Goal: Task Accomplishment & Management: Manage account settings

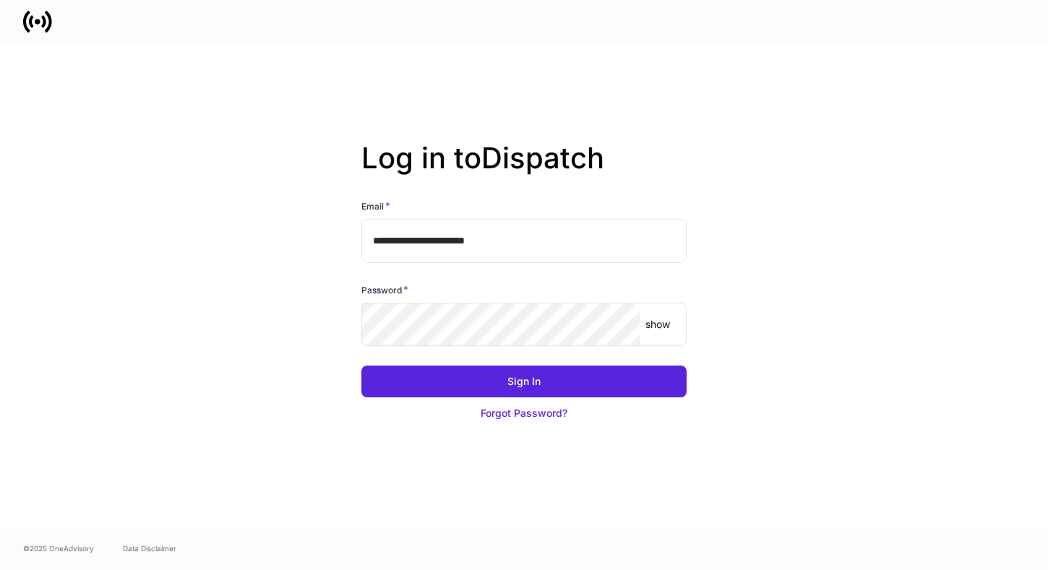
click at [614, 238] on input "**********" at bounding box center [523, 240] width 325 height 43
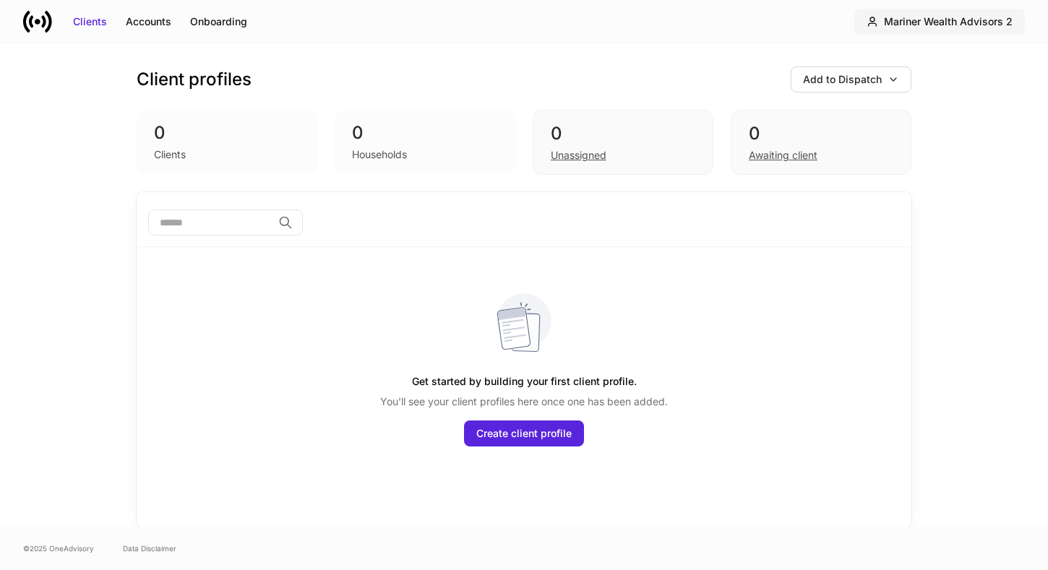
click at [893, 28] on div "Mariner Wealth Advisors 2" at bounding box center [948, 21] width 129 height 14
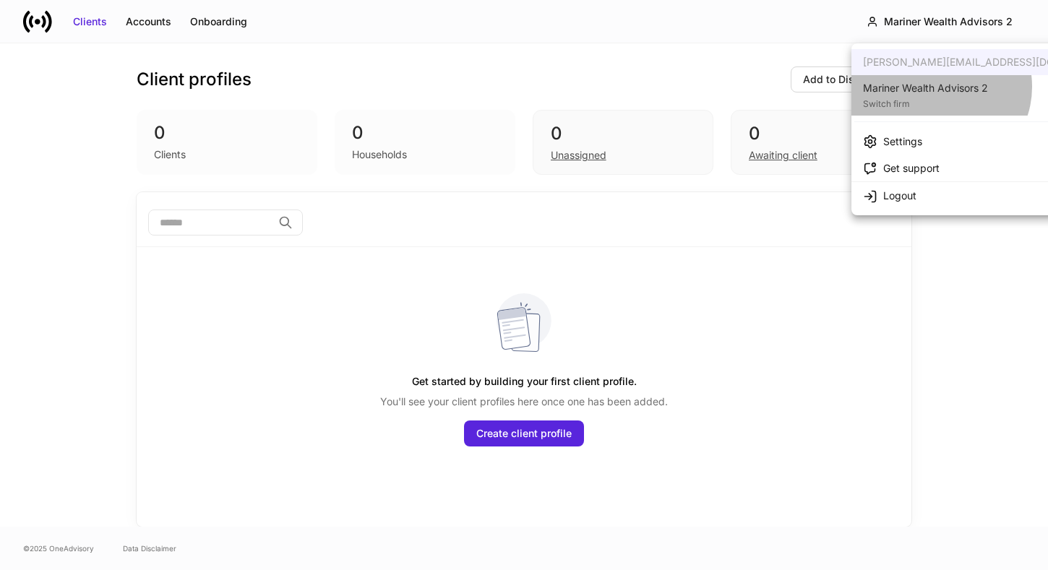
click at [939, 87] on div "Mariner Wealth Advisors 2" at bounding box center [925, 88] width 125 height 14
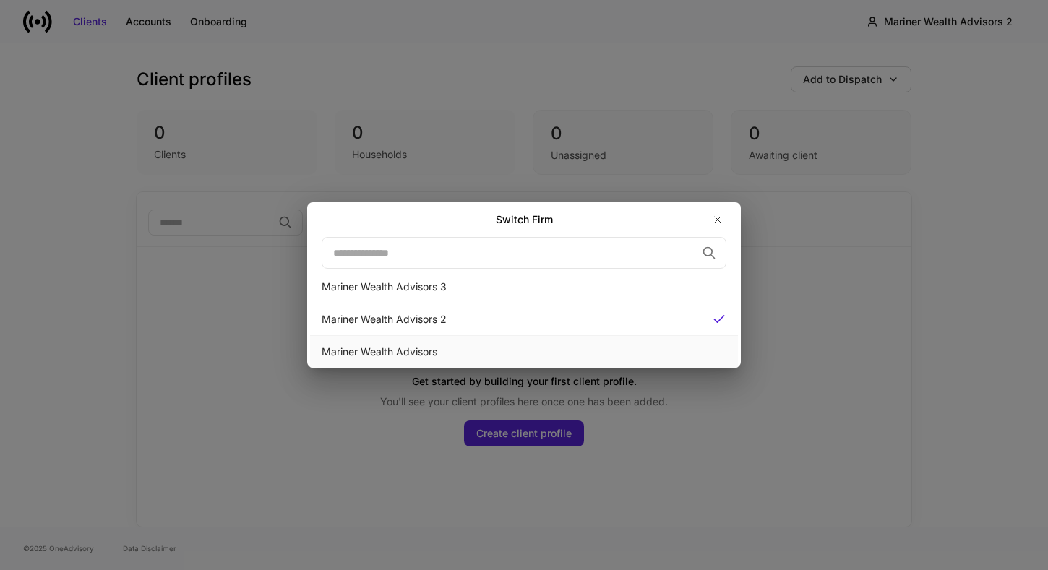
click at [582, 351] on div "Mariner Wealth Advisors" at bounding box center [524, 352] width 405 height 14
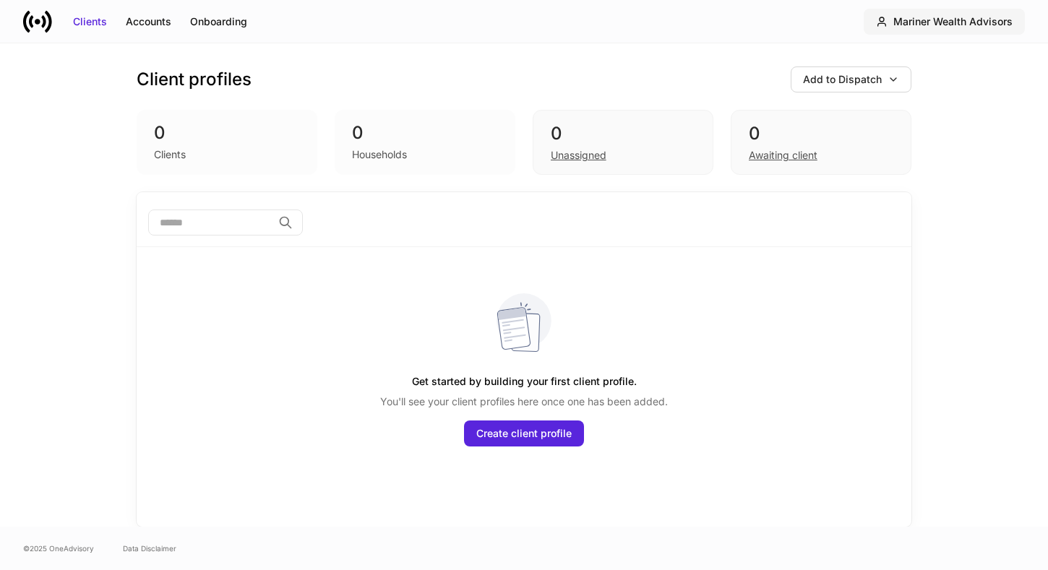
click at [887, 16] on icon "button" at bounding box center [882, 22] width 12 height 12
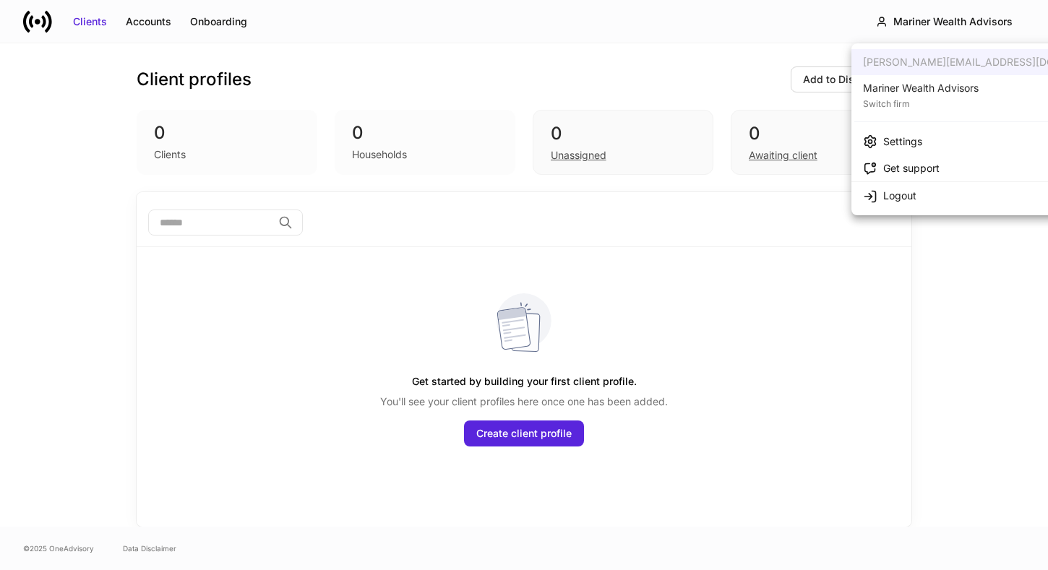
click at [898, 137] on div "Settings" at bounding box center [902, 141] width 39 height 14
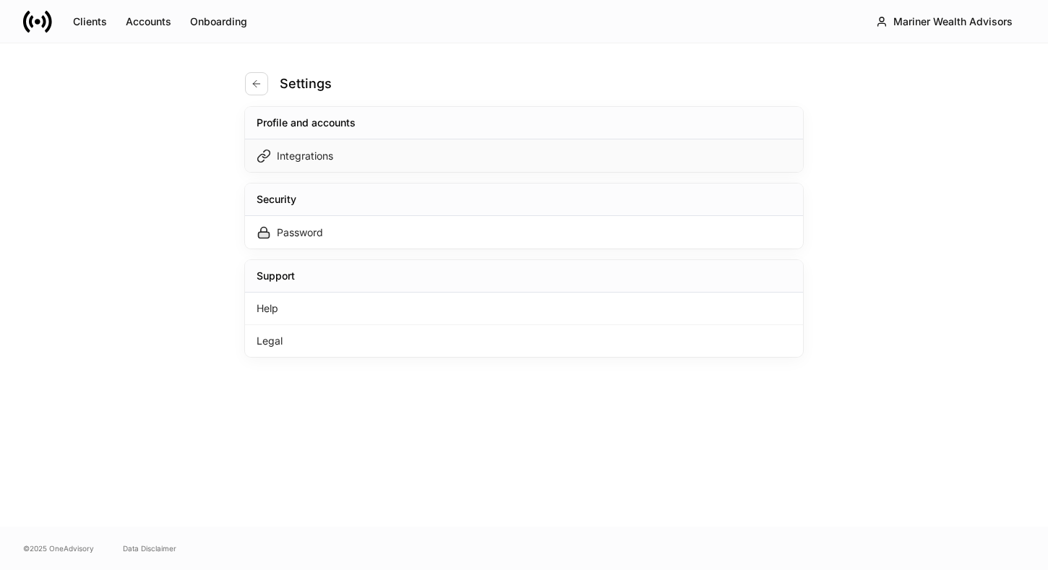
click at [312, 152] on div "Integrations" at bounding box center [305, 156] width 56 height 14
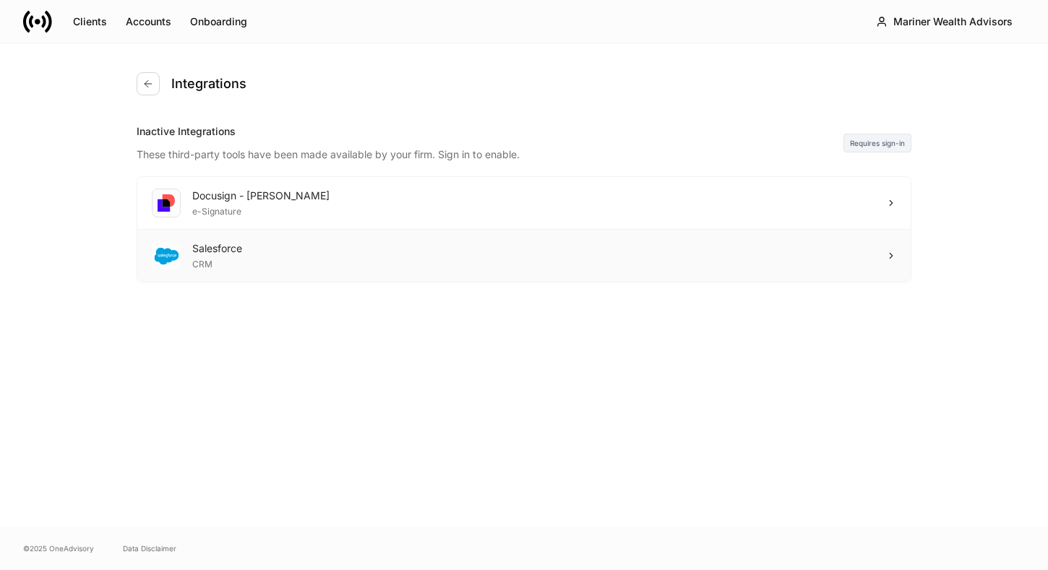
click at [889, 252] on icon at bounding box center [891, 256] width 10 height 10
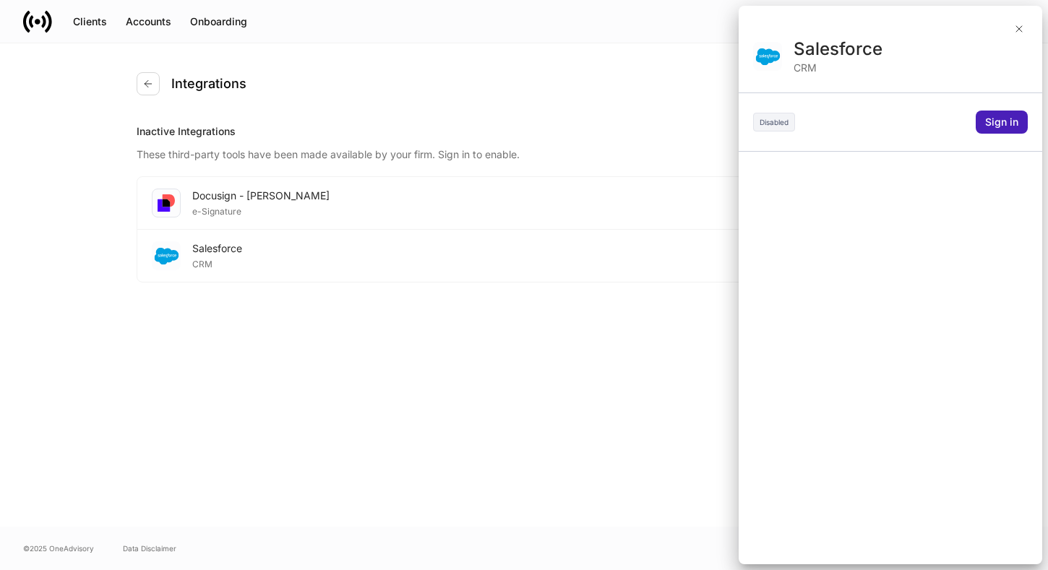
click at [1014, 120] on div "Sign in" at bounding box center [1001, 122] width 33 height 14
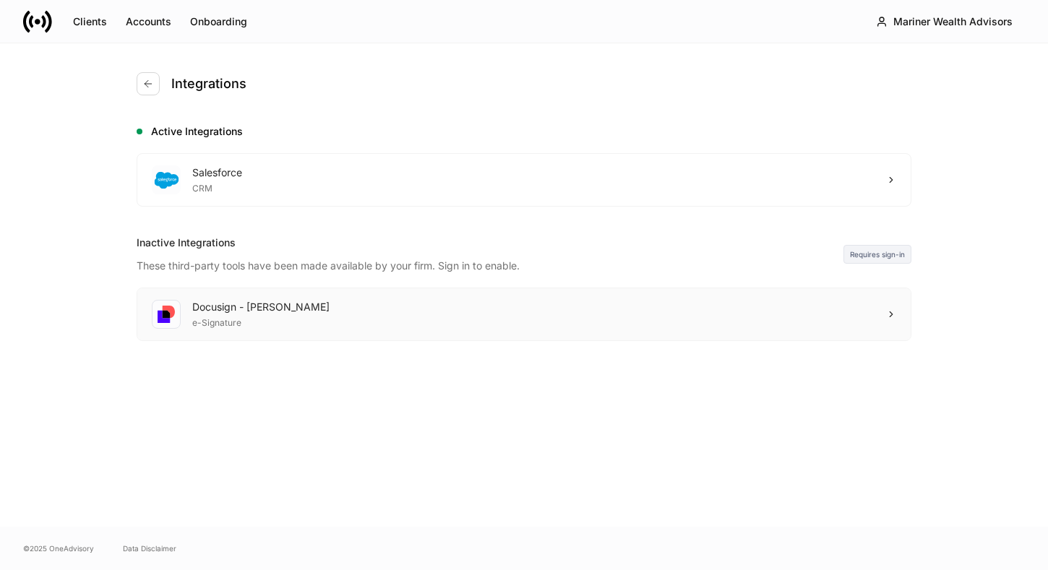
click at [893, 326] on div "Docusign - Schwab e-Signature" at bounding box center [523, 314] width 773 height 52
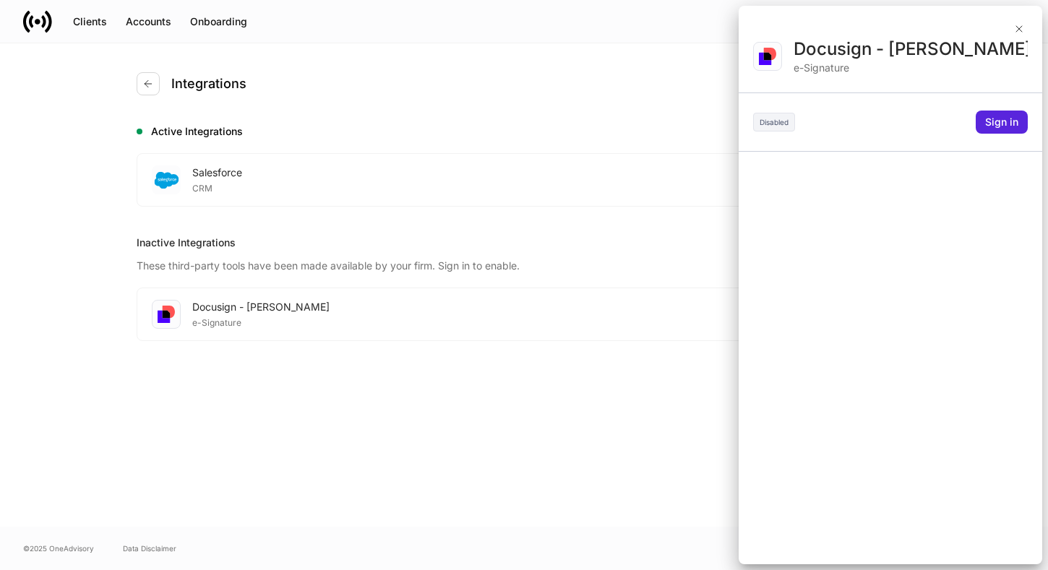
click at [578, 198] on div at bounding box center [524, 285] width 1048 height 570
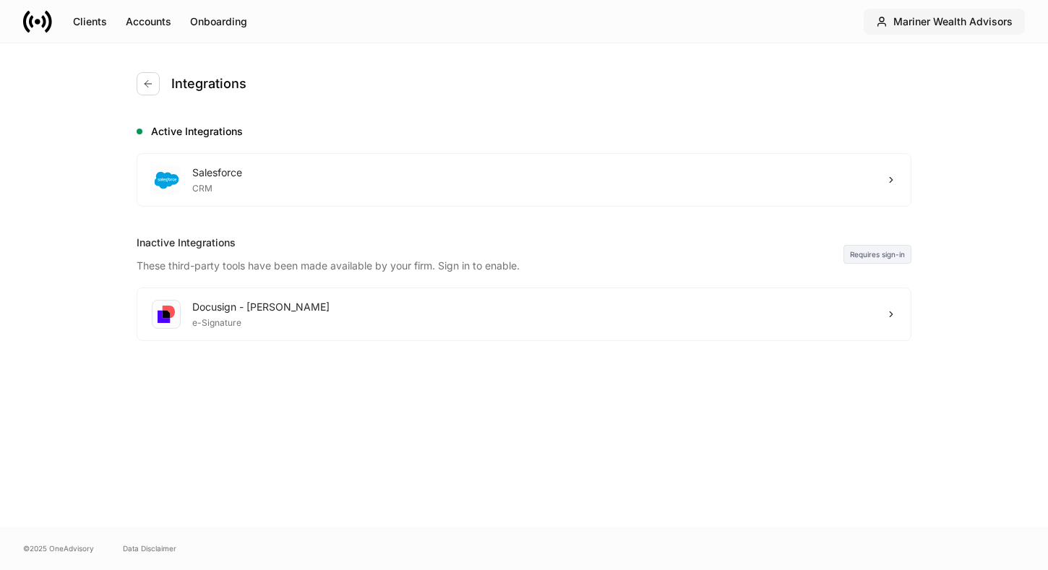
click at [914, 23] on div "Mariner Wealth Advisors" at bounding box center [952, 21] width 119 height 14
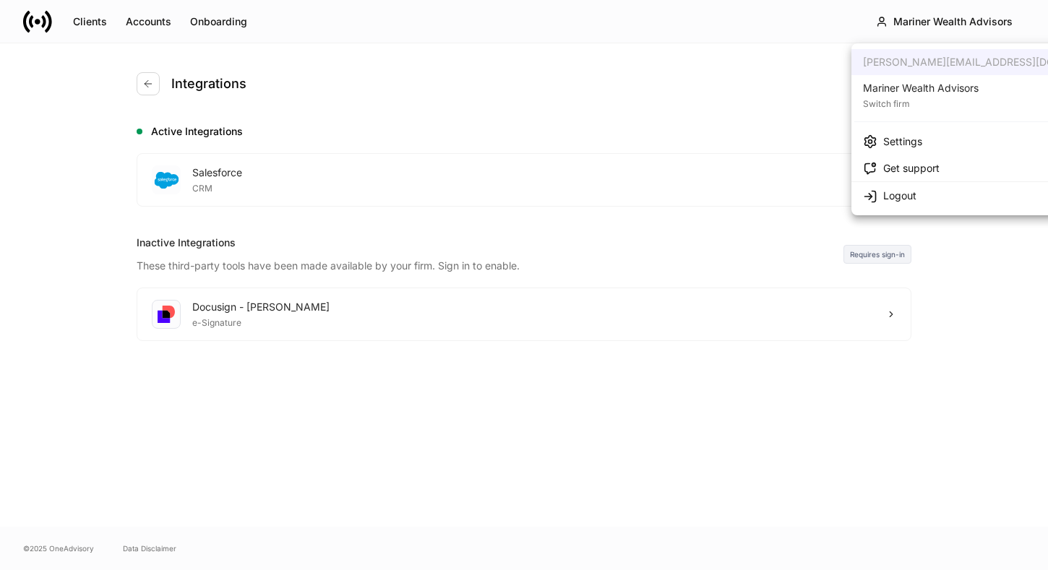
click at [874, 192] on icon at bounding box center [870, 196] width 14 height 14
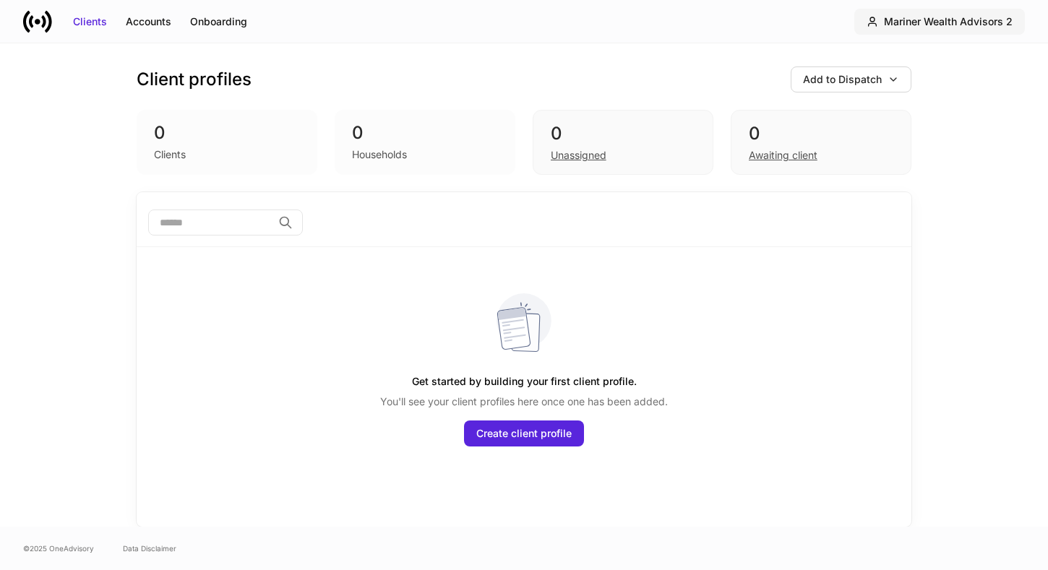
click at [878, 26] on icon "button" at bounding box center [873, 22] width 12 height 12
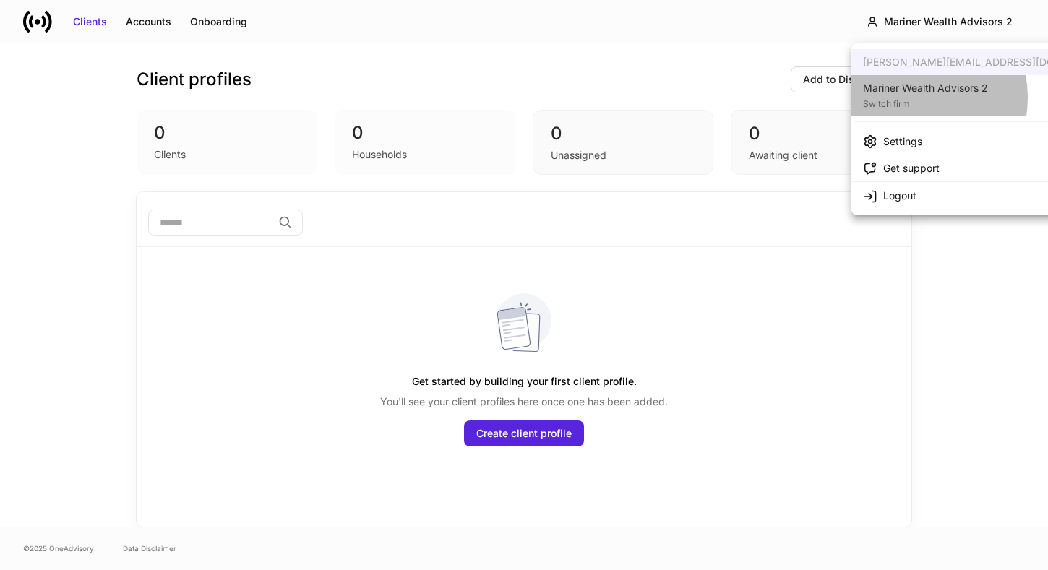
click at [907, 98] on div "Switch firm" at bounding box center [925, 102] width 125 height 14
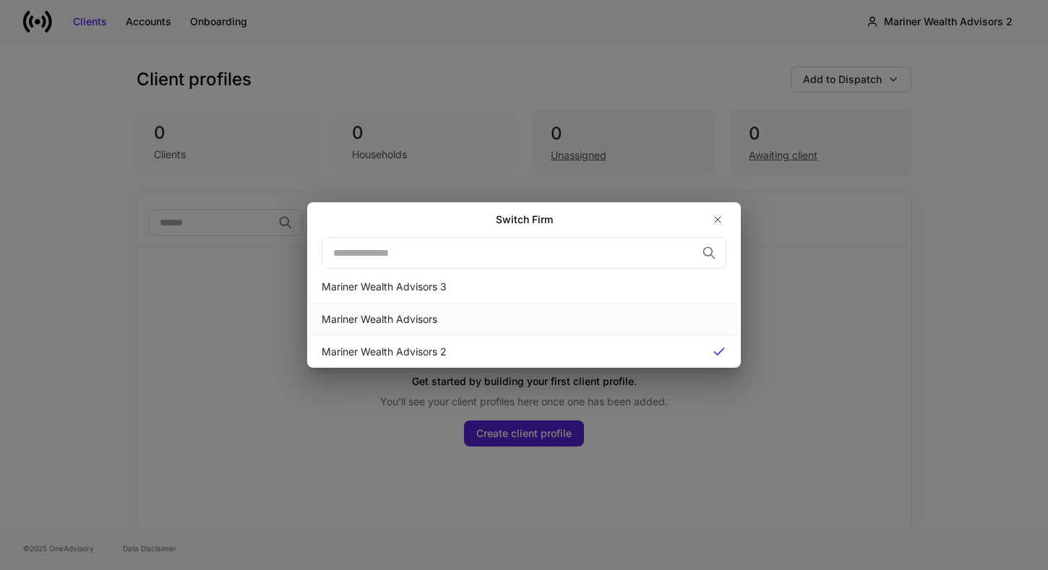
click at [635, 326] on div "Mariner Wealth Advisors" at bounding box center [524, 319] width 405 height 14
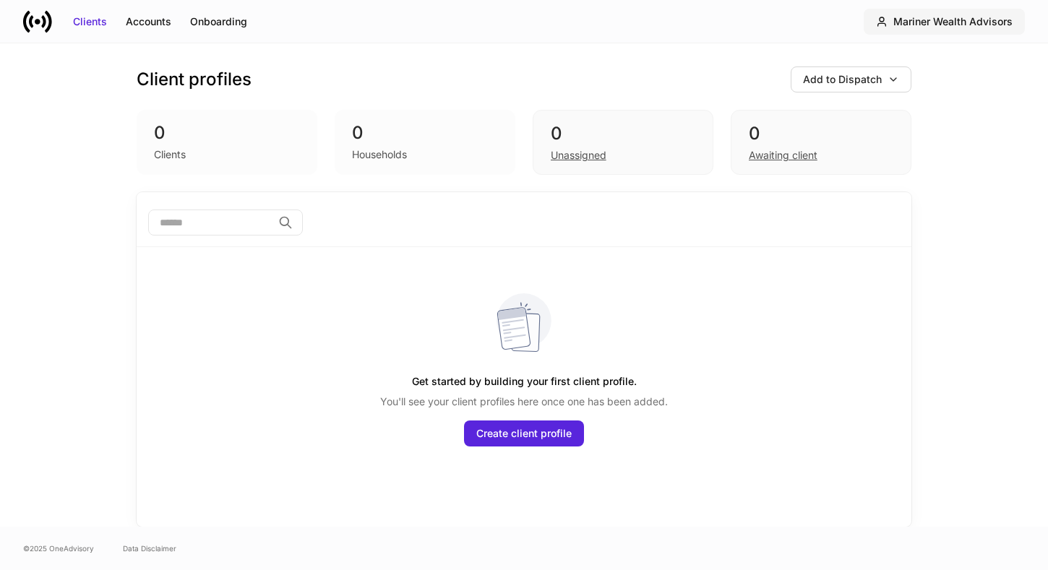
click at [880, 22] on icon "button" at bounding box center [882, 21] width 8 height 9
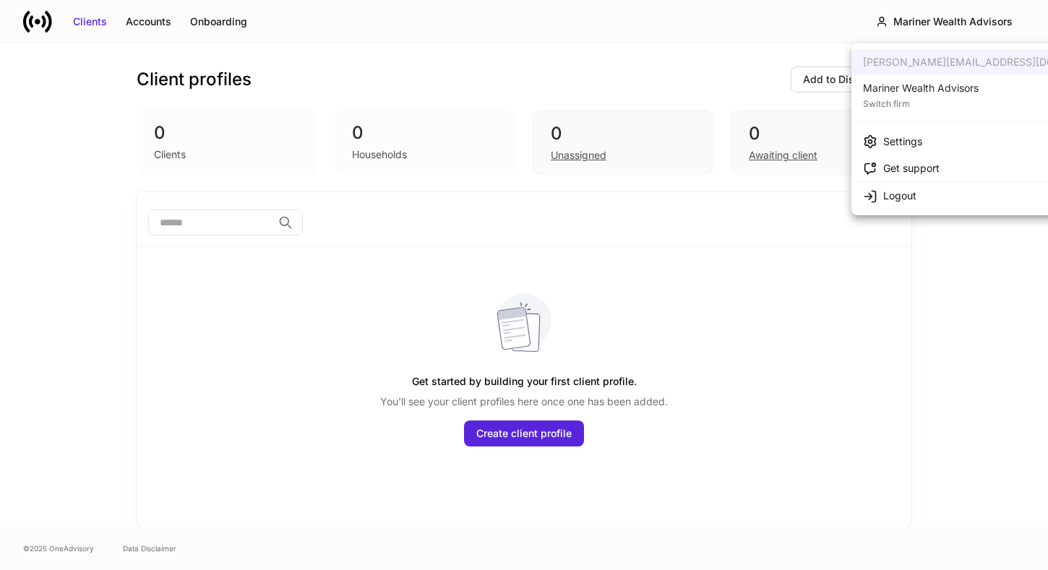
click at [884, 137] on div "Settings" at bounding box center [902, 141] width 39 height 14
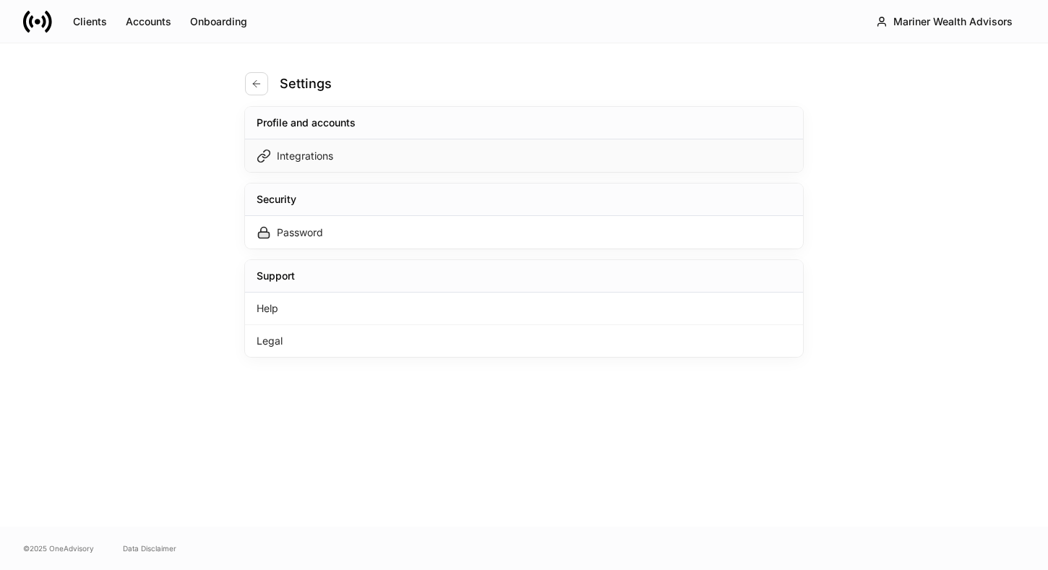
click at [291, 158] on div "Integrations" at bounding box center [305, 156] width 56 height 14
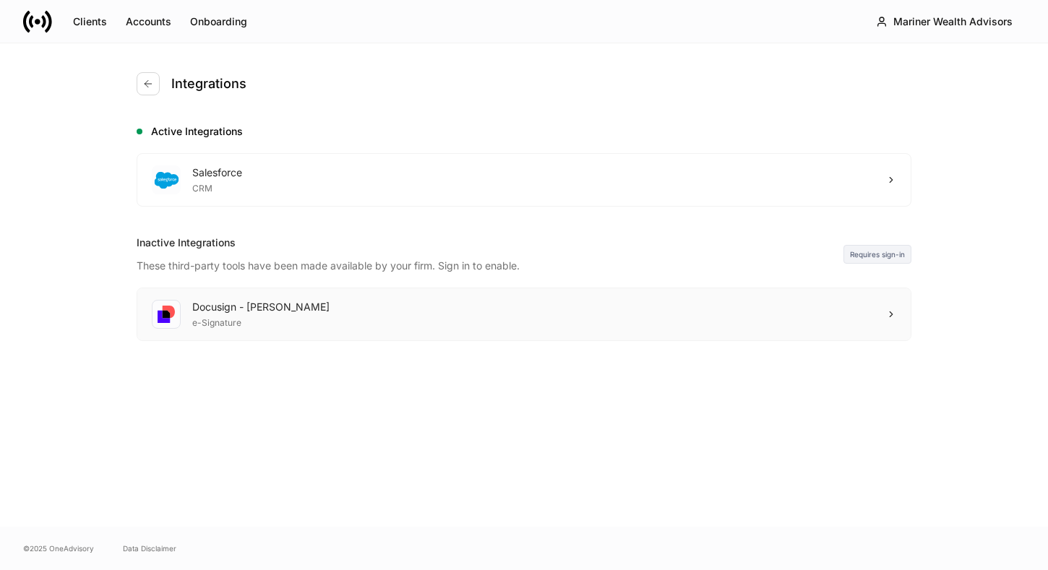
click at [323, 327] on div "Docusign - Schwab e-Signature" at bounding box center [523, 314] width 773 height 52
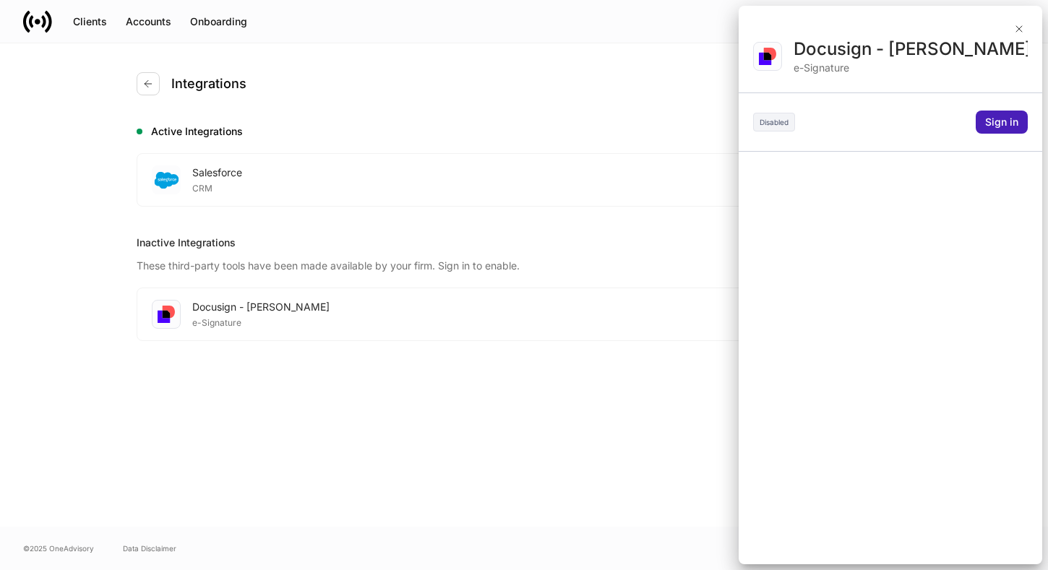
click at [993, 127] on div "Sign in" at bounding box center [1001, 122] width 33 height 14
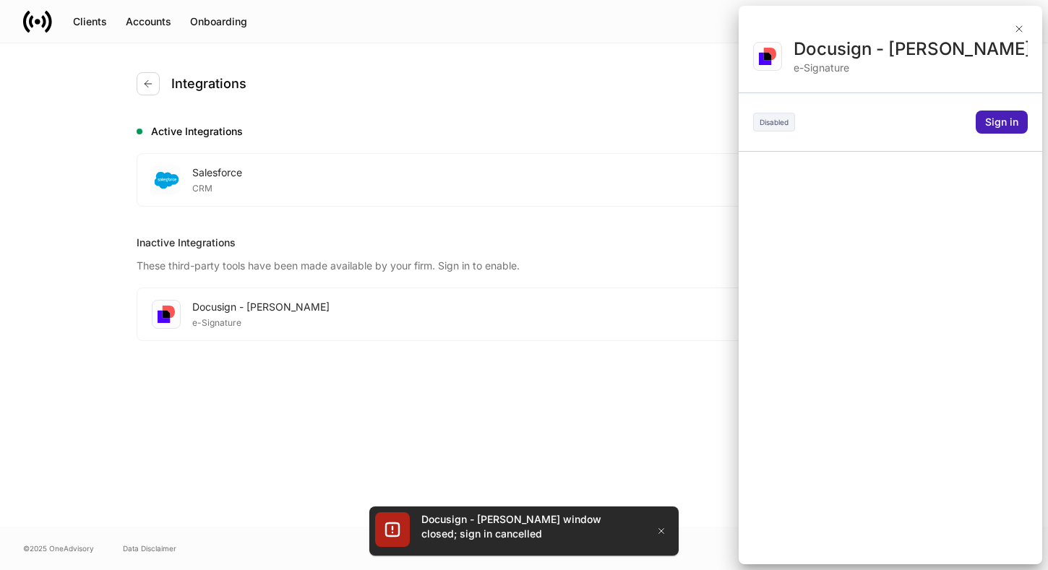
click at [991, 125] on div "Sign in" at bounding box center [1001, 122] width 33 height 14
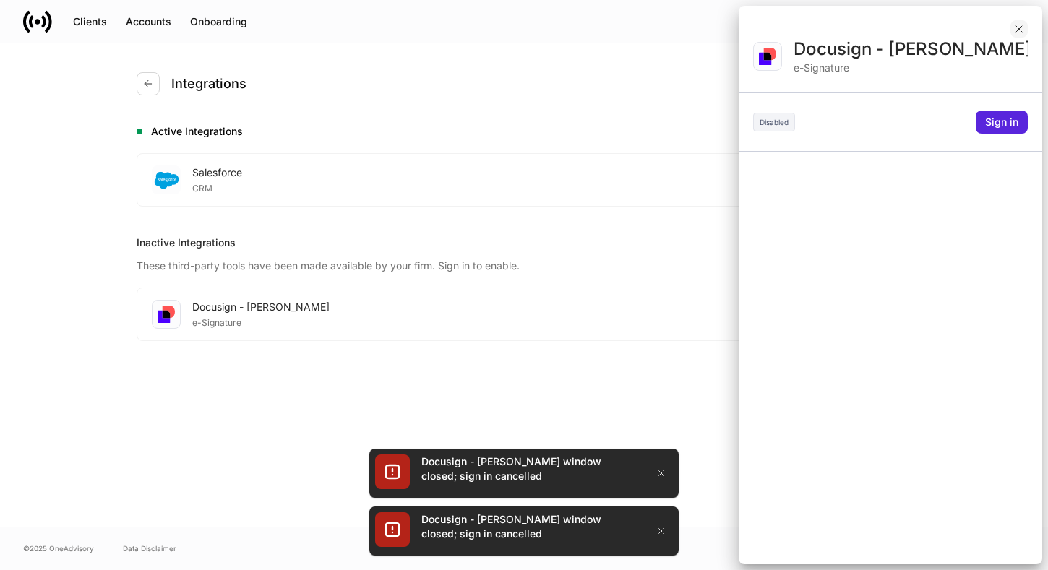
click at [1018, 29] on icon "button" at bounding box center [1019, 29] width 12 height 12
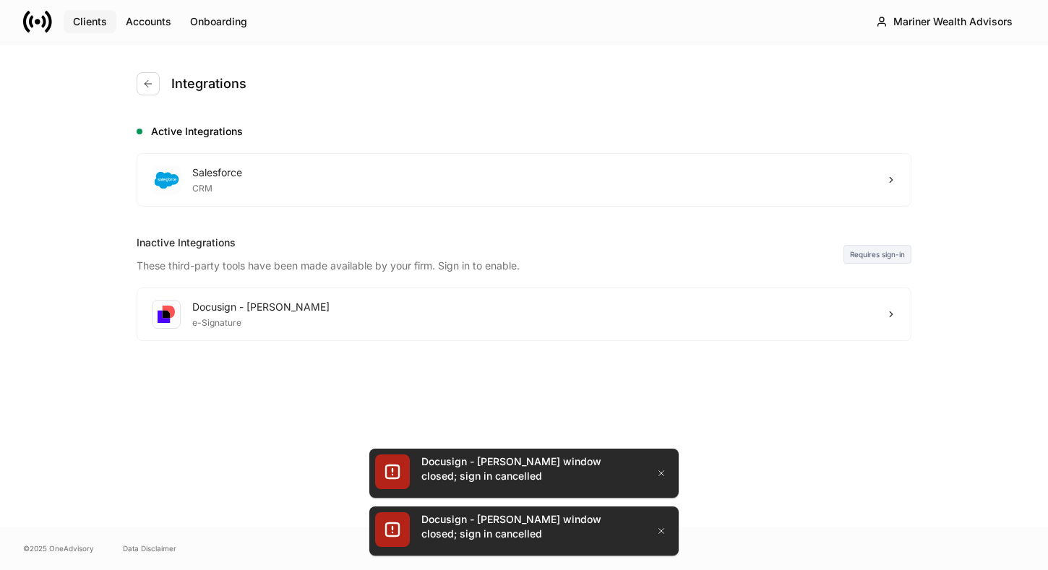
click at [97, 23] on div "Clients" at bounding box center [90, 21] width 34 height 14
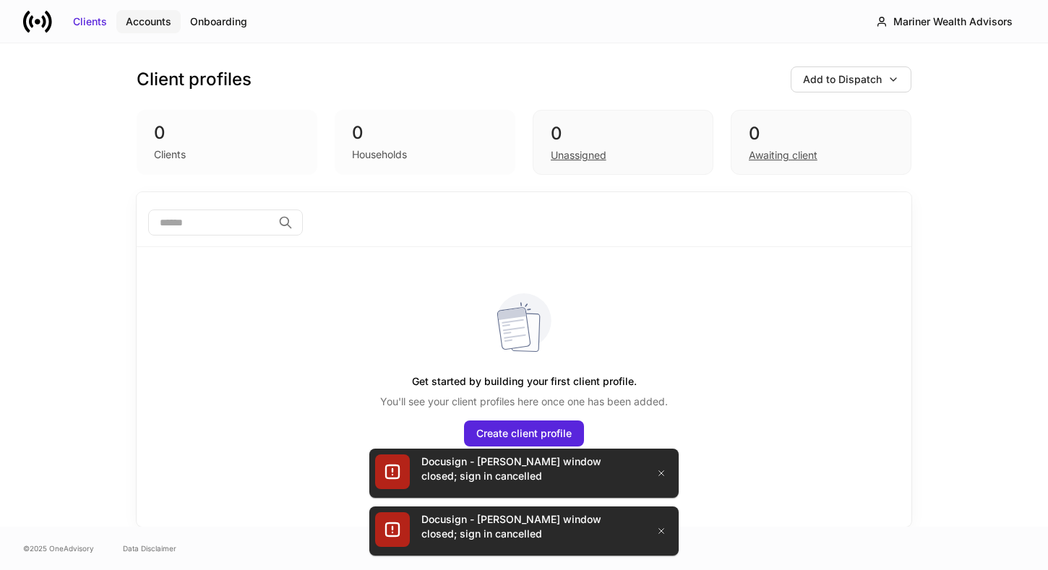
click at [164, 25] on div "Accounts" at bounding box center [149, 21] width 46 height 14
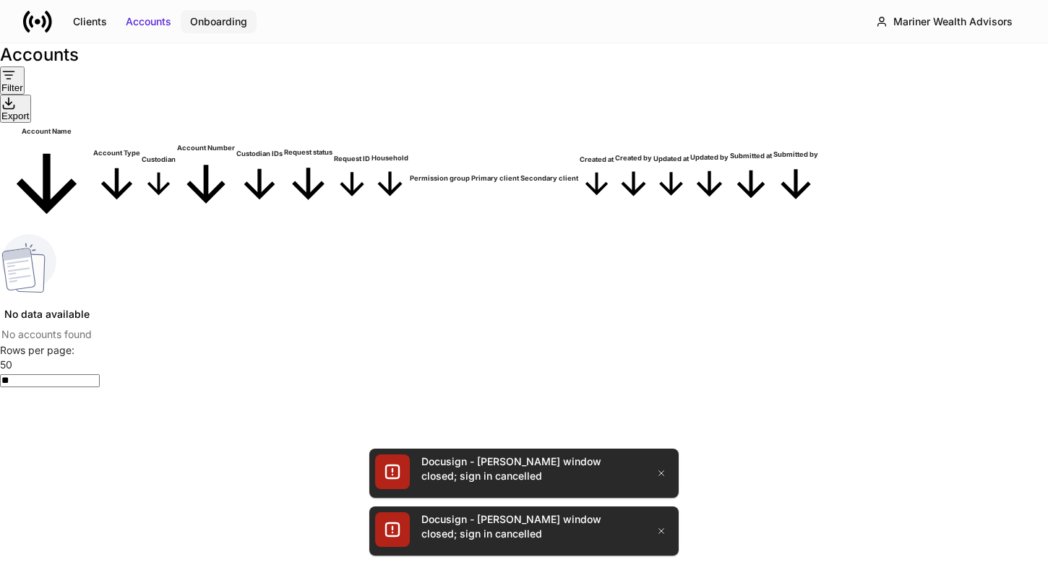
click at [217, 22] on div "Onboarding" at bounding box center [218, 21] width 57 height 14
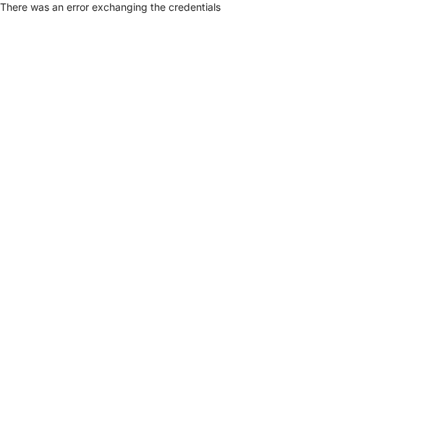
drag, startPoint x: 351, startPoint y: 75, endPoint x: 388, endPoint y: 116, distance: 55.2
click at [388, 14] on html "There was an error exchanging the credentials" at bounding box center [217, 7] width 434 height 14
